Goal: Check status: Check status

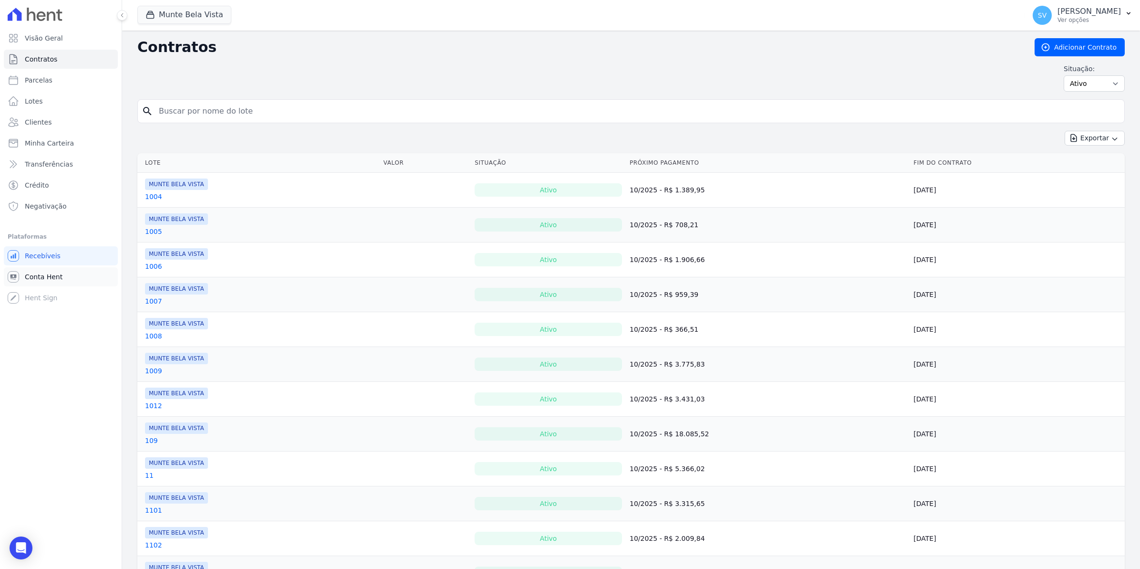
click at [31, 279] on span "Conta Hent" at bounding box center [44, 277] width 38 height 10
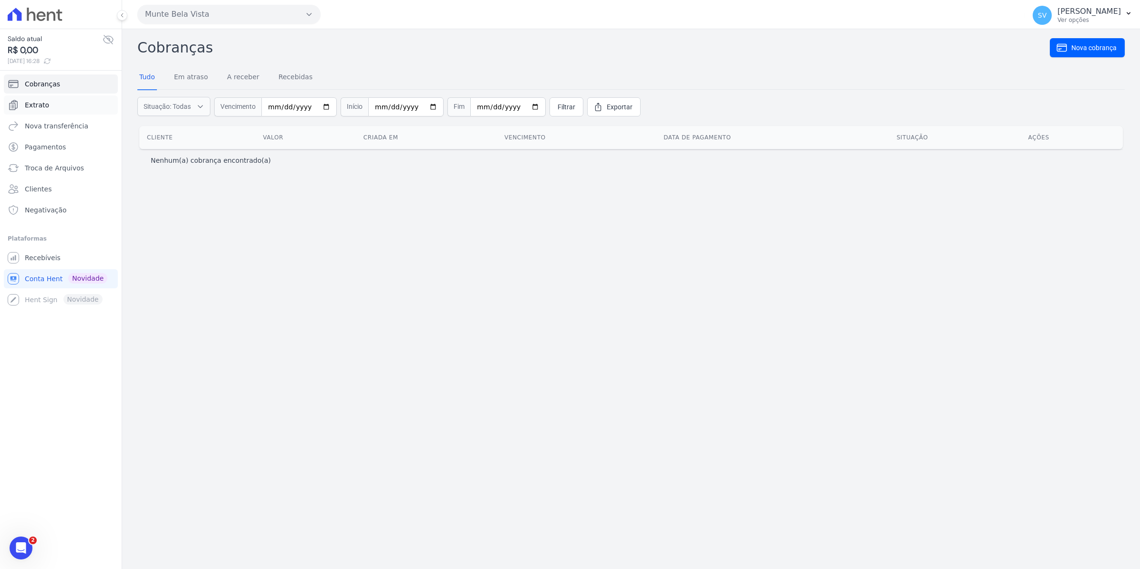
click at [29, 104] on span "Extrato" at bounding box center [37, 105] width 24 height 10
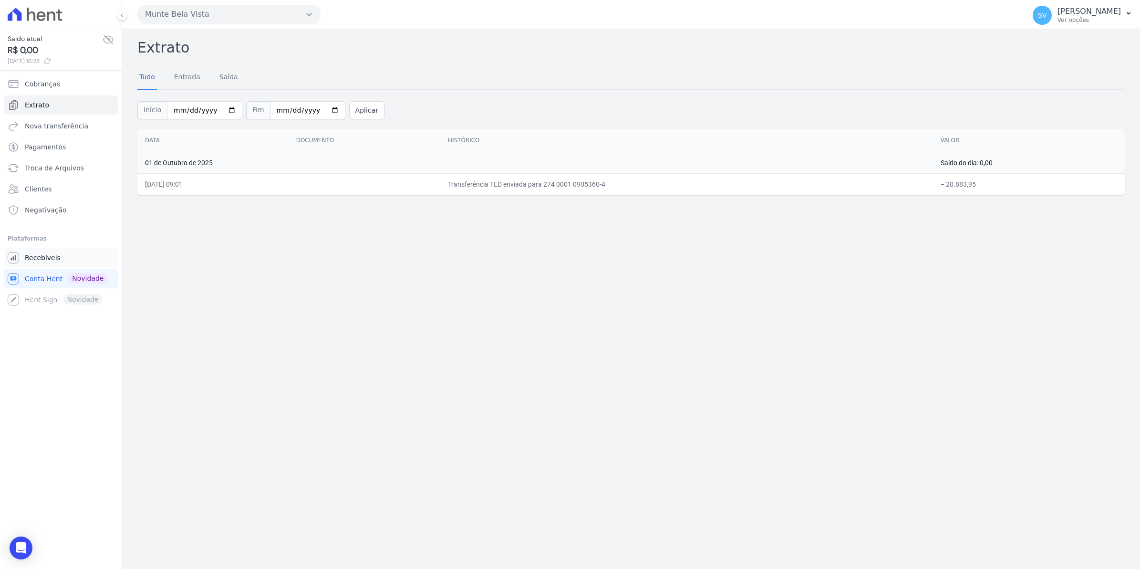
click at [38, 256] on span "Recebíveis" at bounding box center [43, 258] width 36 height 10
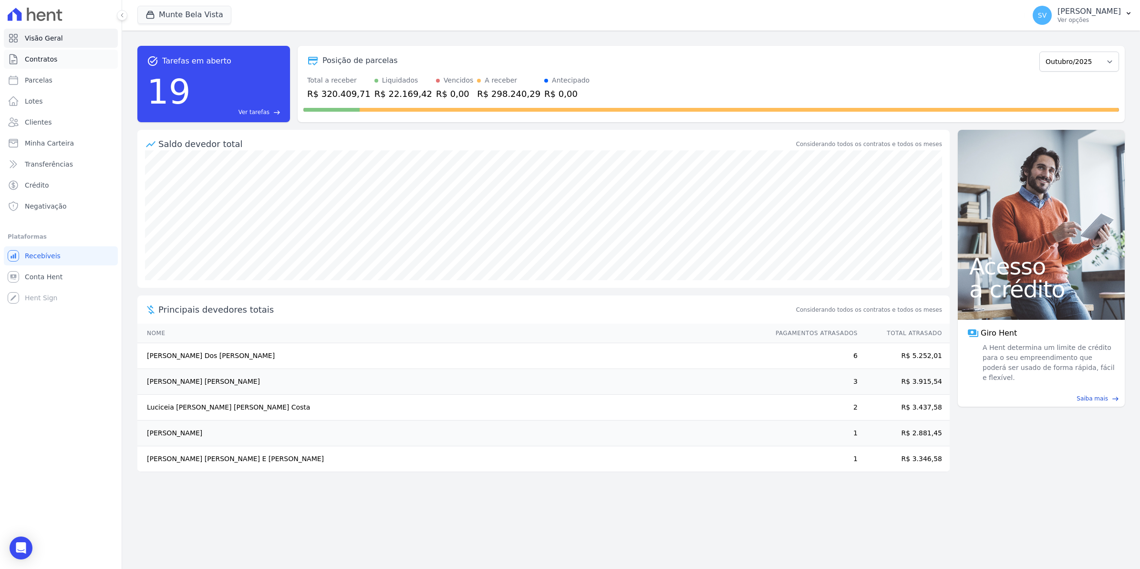
click at [43, 61] on span "Contratos" at bounding box center [41, 59] width 32 height 10
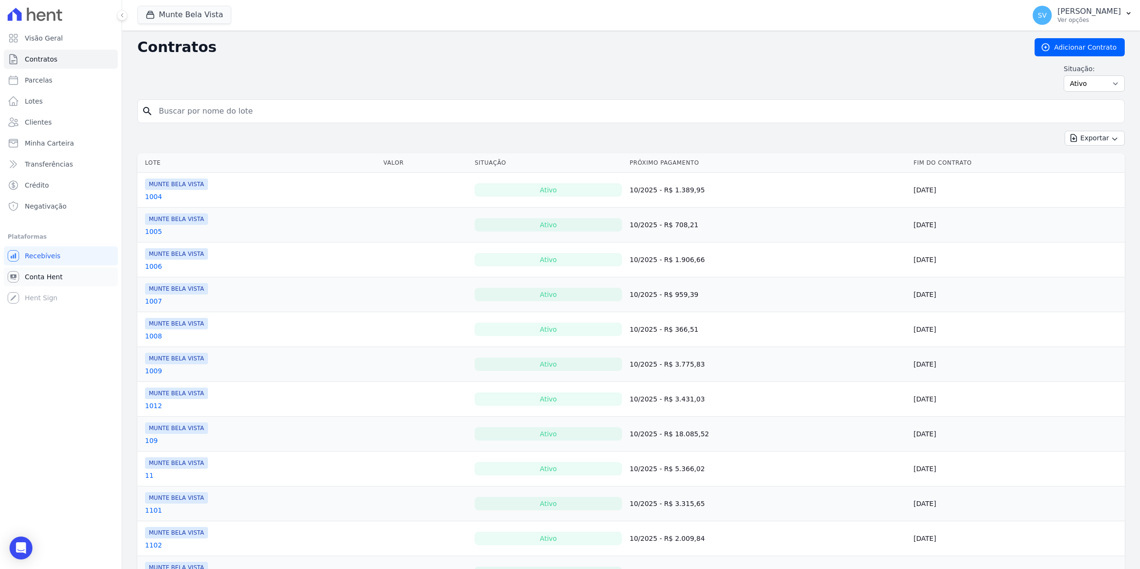
click at [43, 274] on span "Conta Hent" at bounding box center [44, 277] width 38 height 10
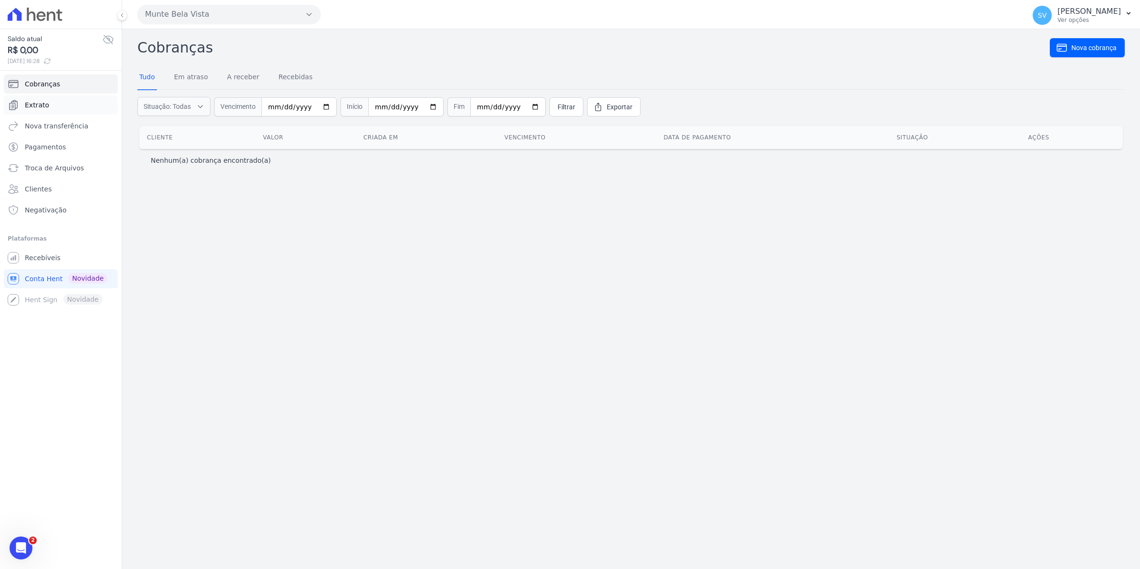
click at [31, 102] on span "Extrato" at bounding box center [37, 105] width 24 height 10
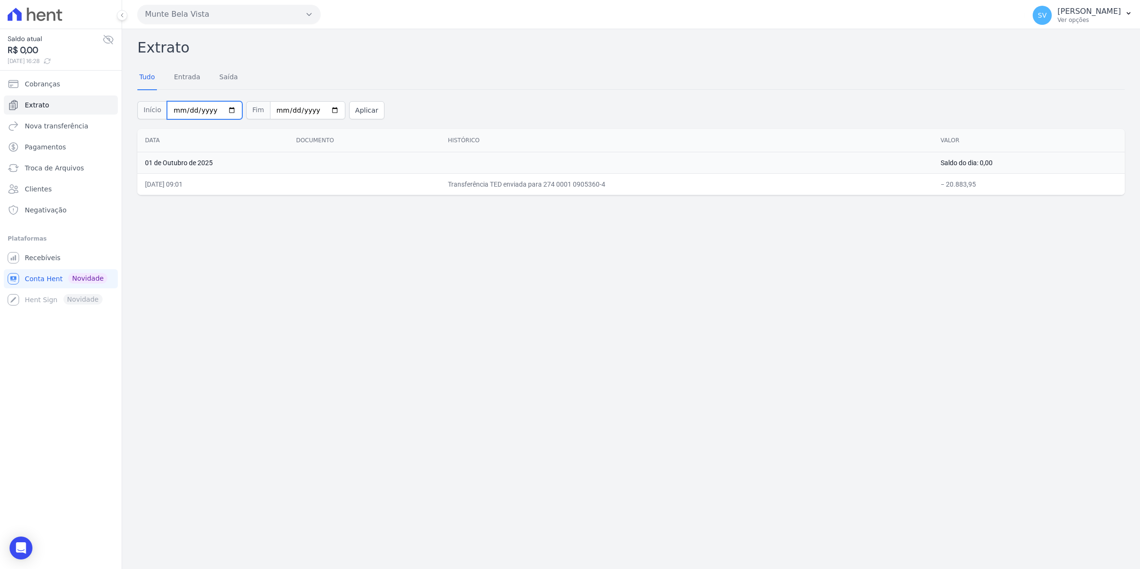
click at [223, 113] on input "[DATE]" at bounding box center [204, 110] width 75 height 18
type input "[DATE]"
click at [364, 113] on button "Aplicar" at bounding box center [366, 110] width 35 height 18
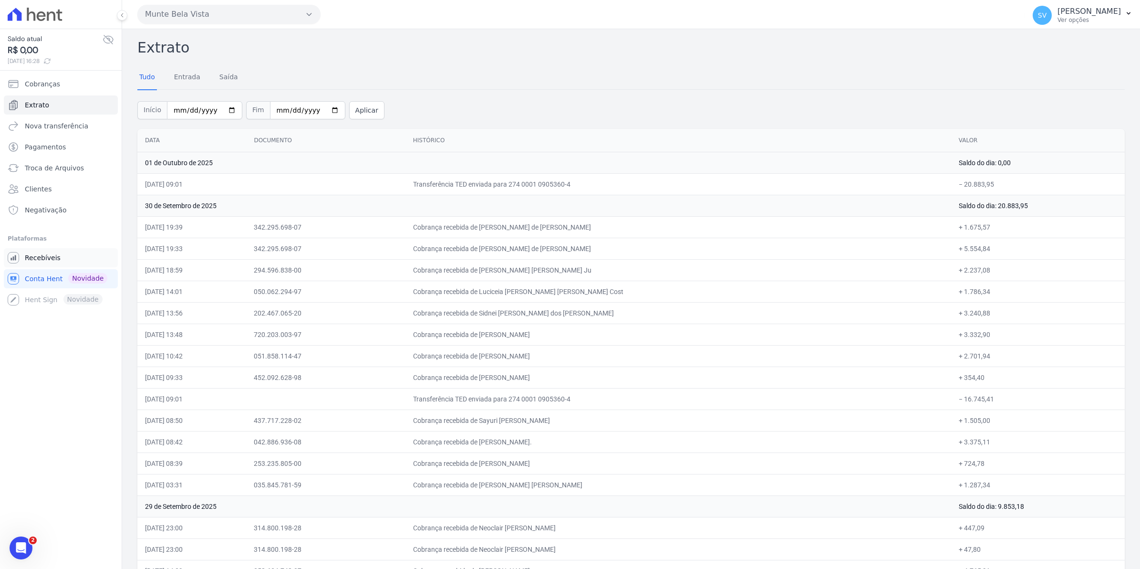
click at [45, 256] on span "Recebíveis" at bounding box center [43, 258] width 36 height 10
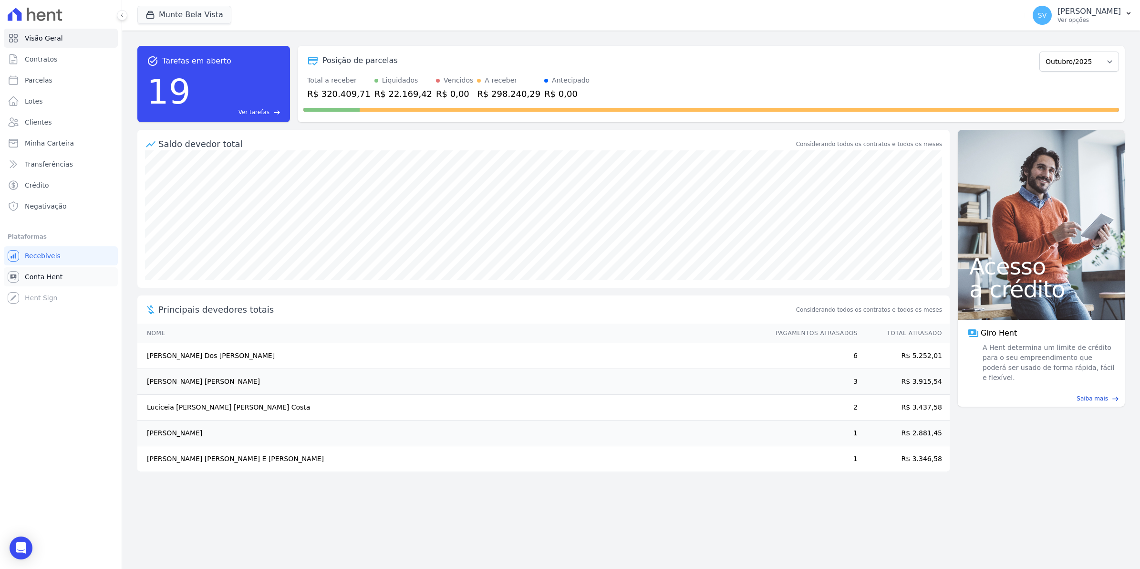
click at [43, 284] on link "Conta Hent" at bounding box center [61, 276] width 114 height 19
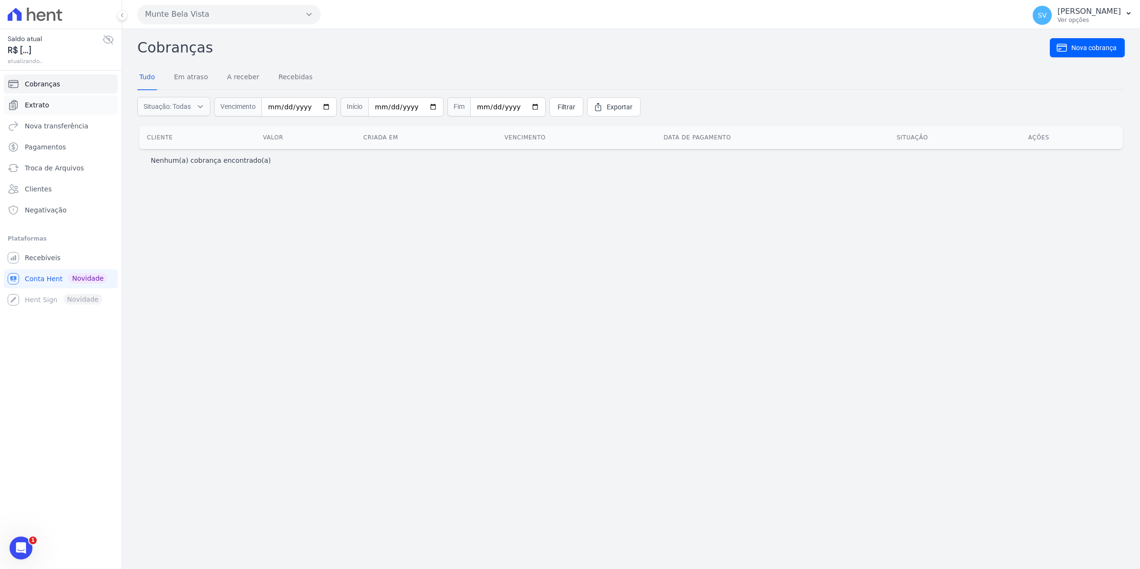
click at [41, 104] on span "Extrato" at bounding box center [37, 105] width 24 height 10
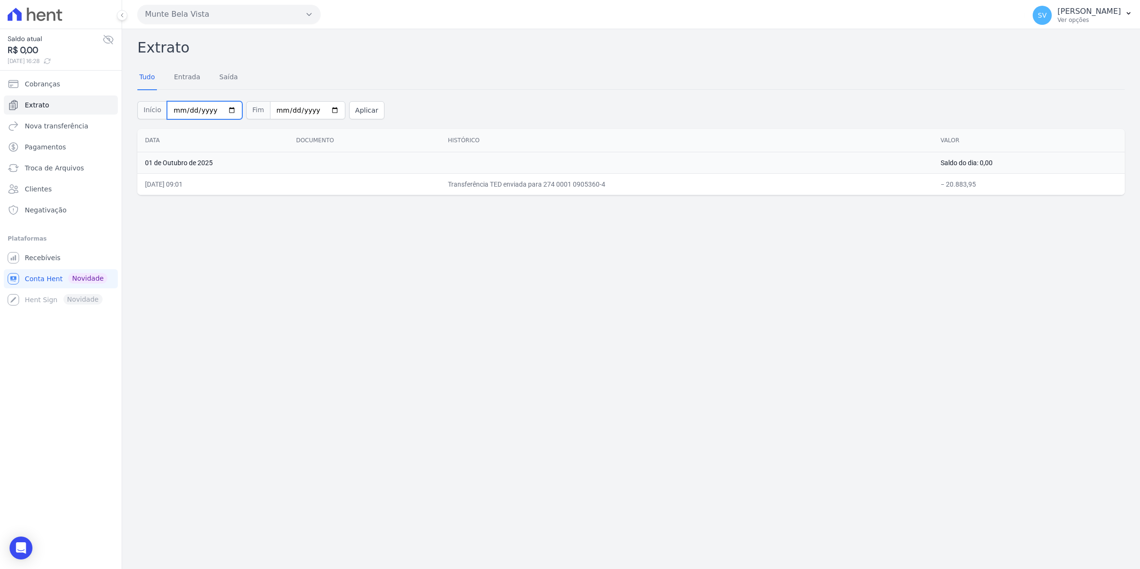
click at [221, 110] on input "[DATE]" at bounding box center [204, 110] width 75 height 18
type input "[DATE]"
click at [365, 115] on button "Aplicar" at bounding box center [366, 110] width 35 height 18
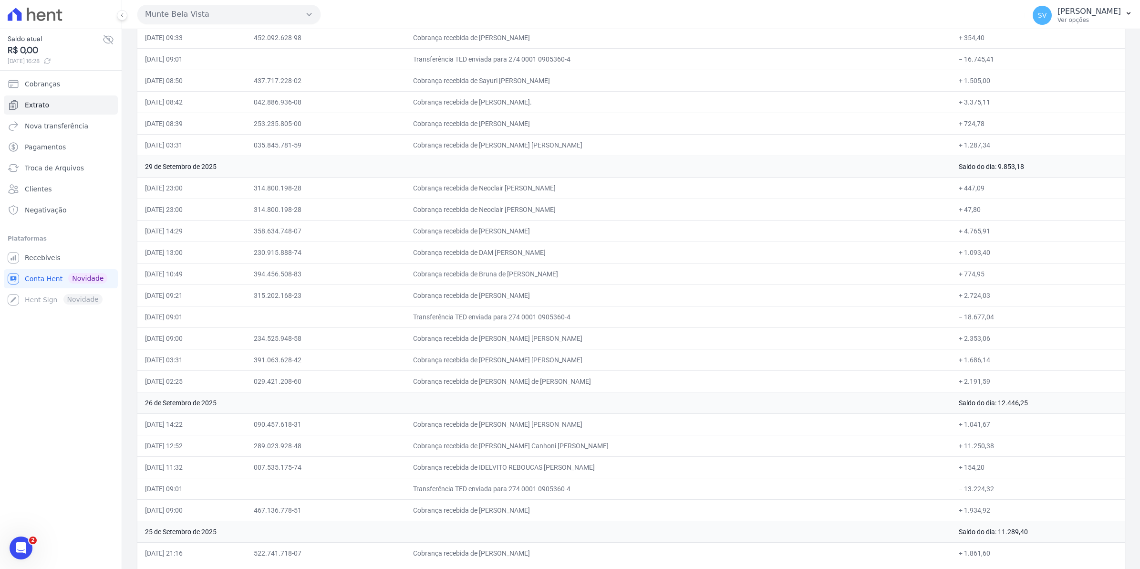
scroll to position [537, 0]
